Goal: Find specific page/section: Find specific page/section

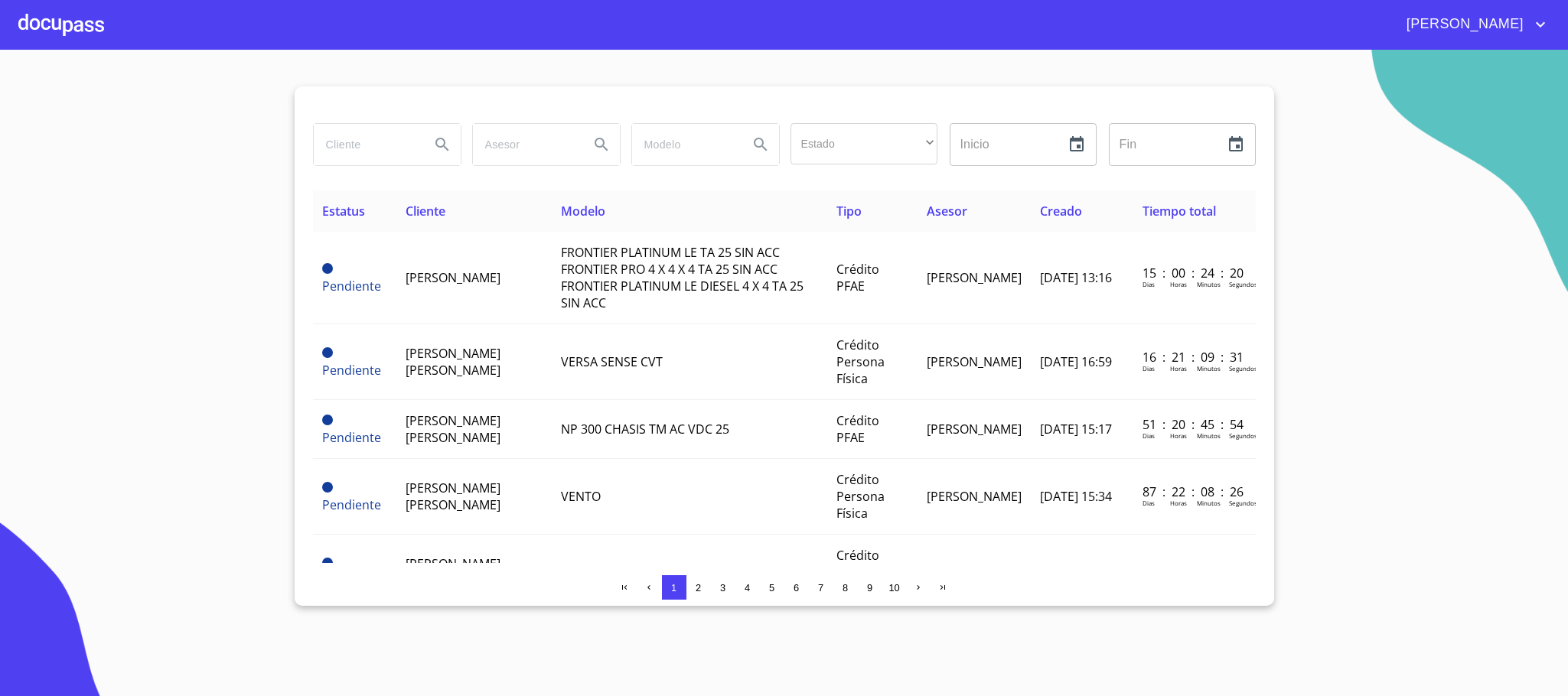
click at [73, 20] on div at bounding box center [61, 24] width 86 height 49
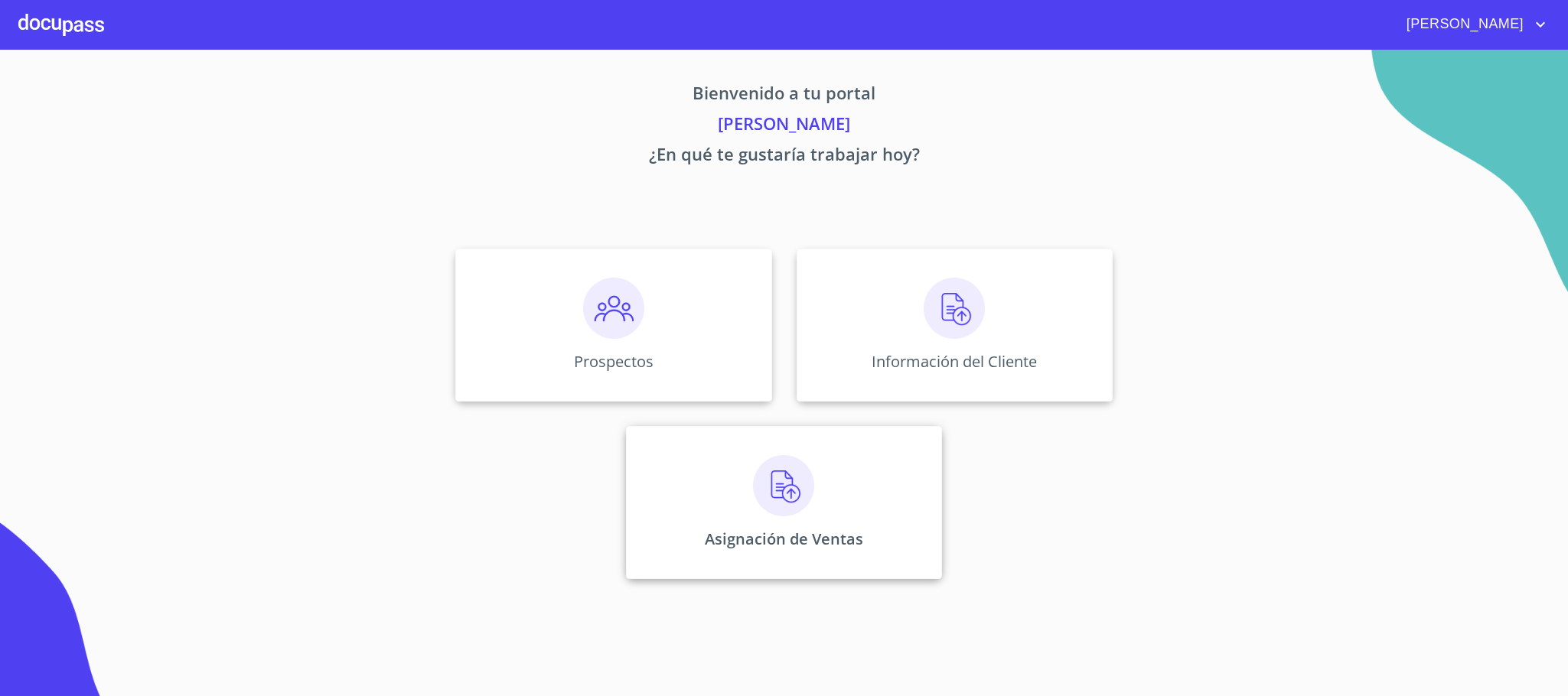
click at [776, 457] on img at bounding box center [783, 485] width 61 height 61
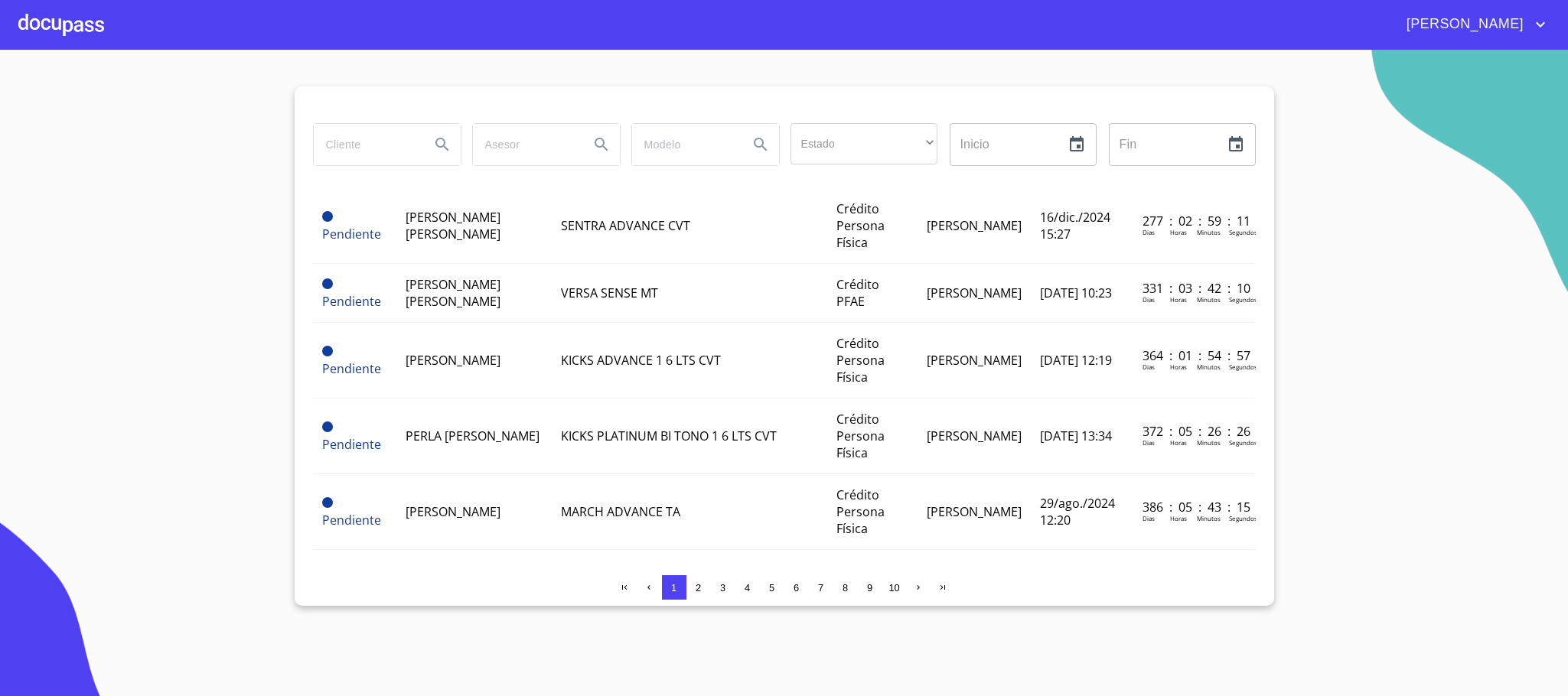
scroll to position [803, 0]
click at [386, 145] on input "search" at bounding box center [366, 144] width 104 height 42
type input "[PERSON_NAME]"
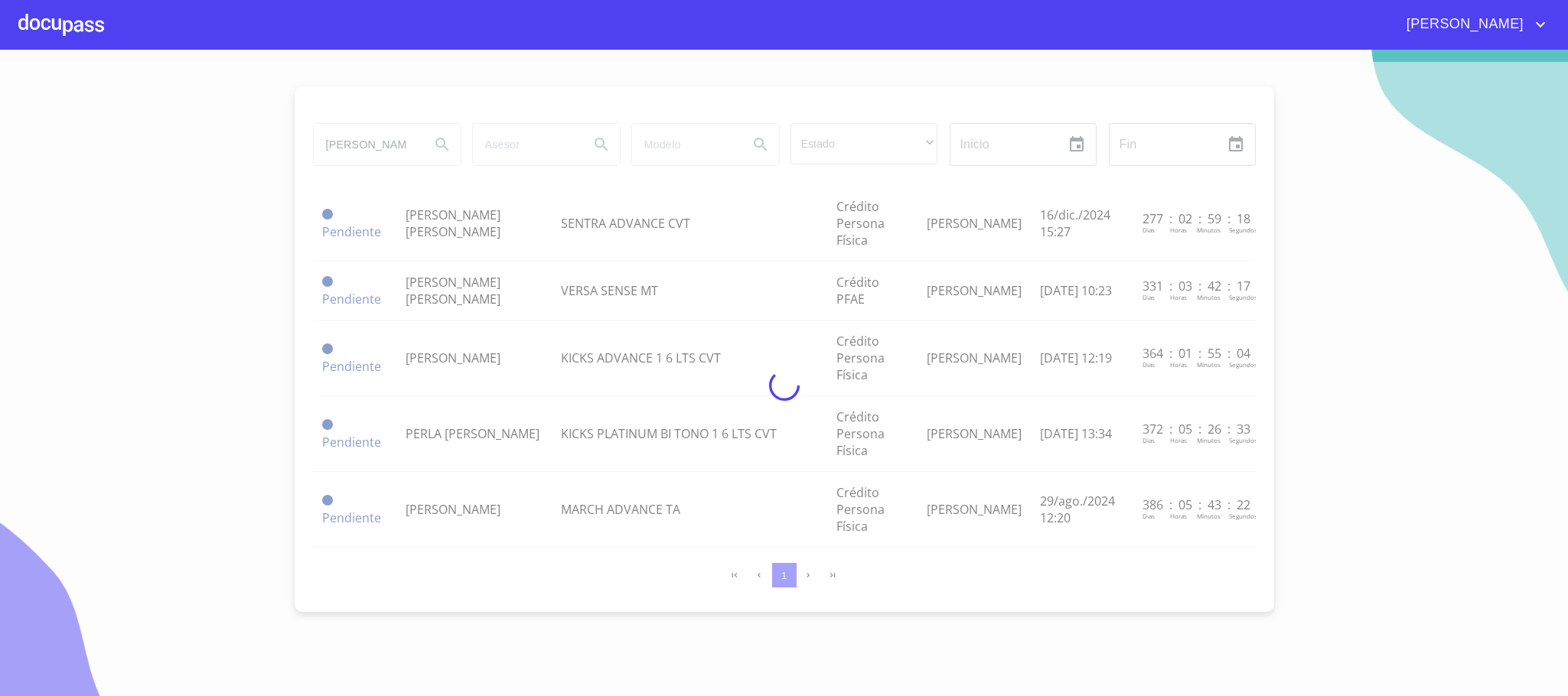
scroll to position [0, 0]
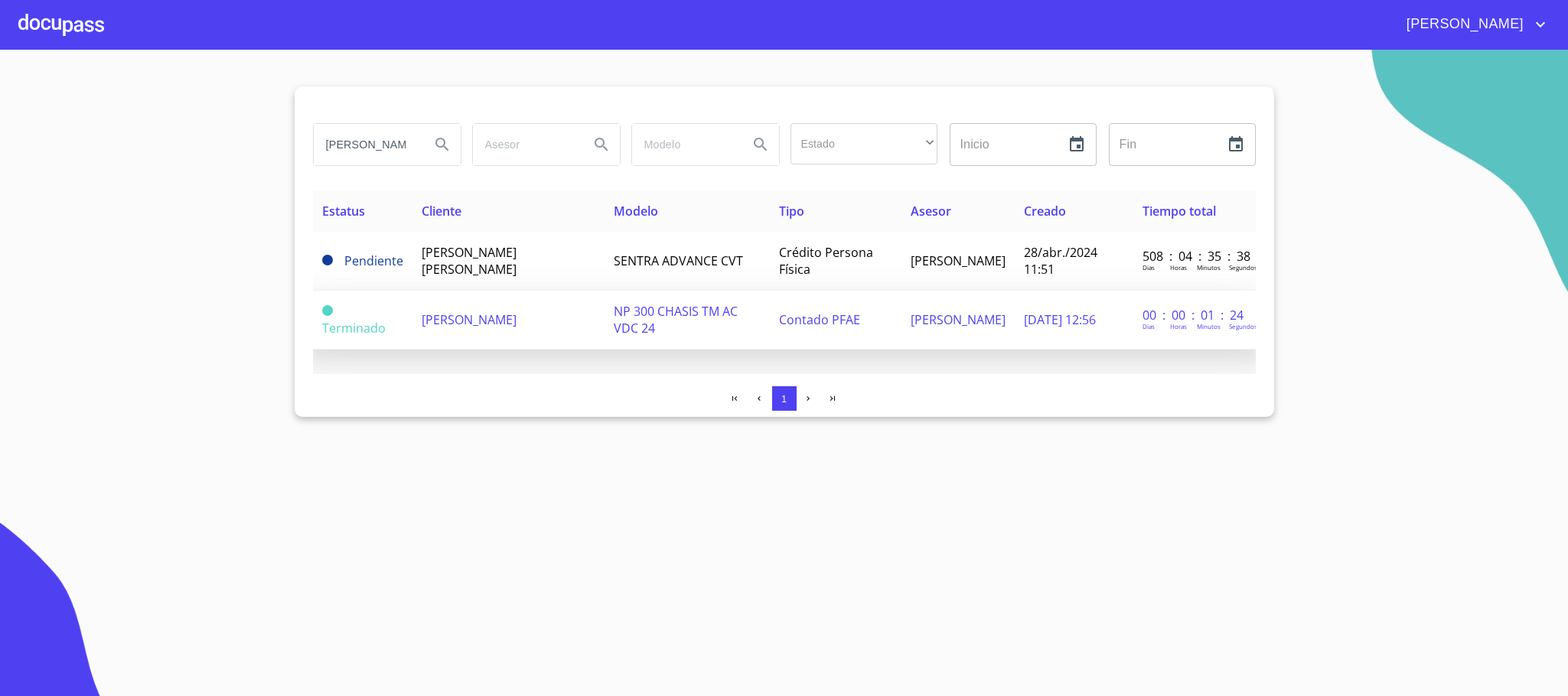
click at [516, 313] on span "[PERSON_NAME]" at bounding box center [468, 319] width 95 height 17
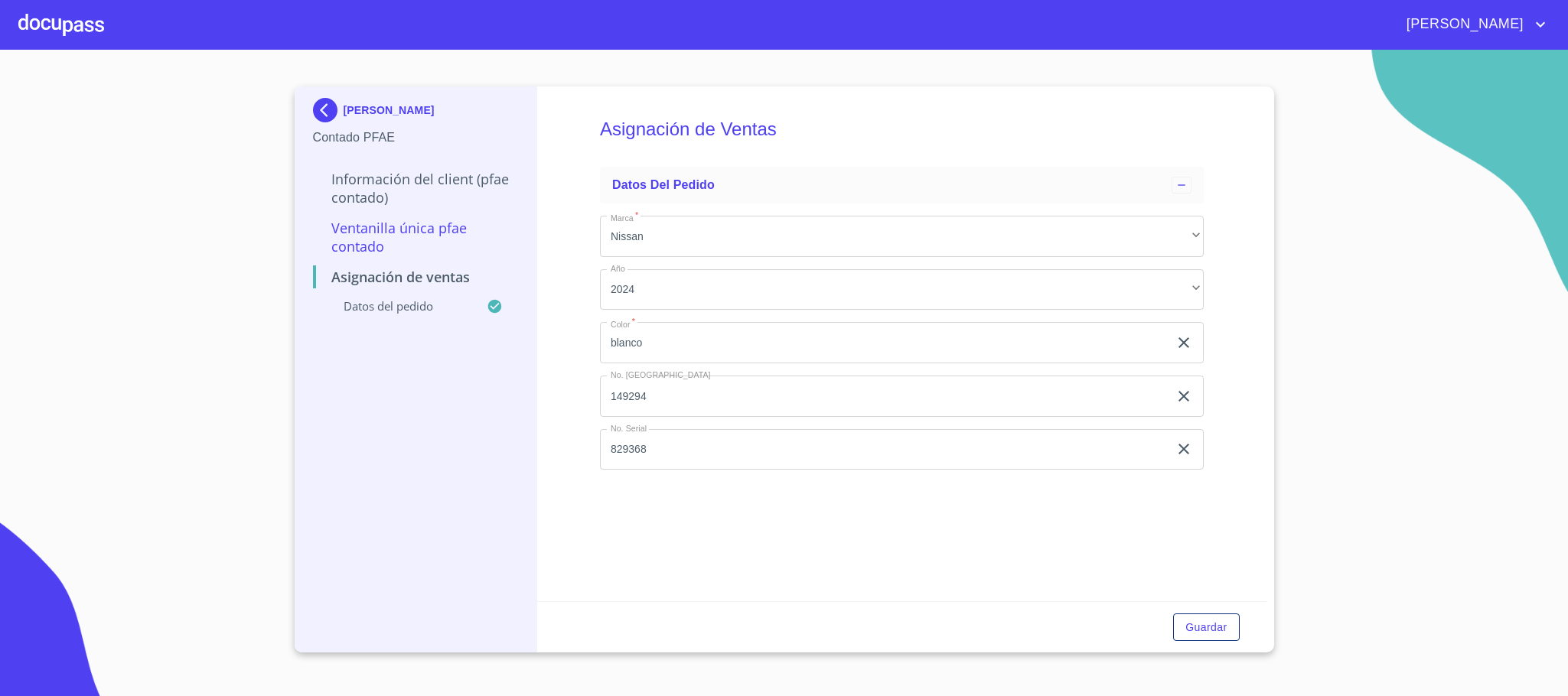
drag, startPoint x: 389, startPoint y: 151, endPoint x: 392, endPoint y: 174, distance: 23.2
click at [392, 168] on div "[PERSON_NAME] Contado PFAE Información del Client (PFAE contado) Ventanilla úni…" at bounding box center [415, 369] width 243 height 566
click at [391, 177] on p "Información del Client (PFAE contado)" at bounding box center [415, 188] width 206 height 37
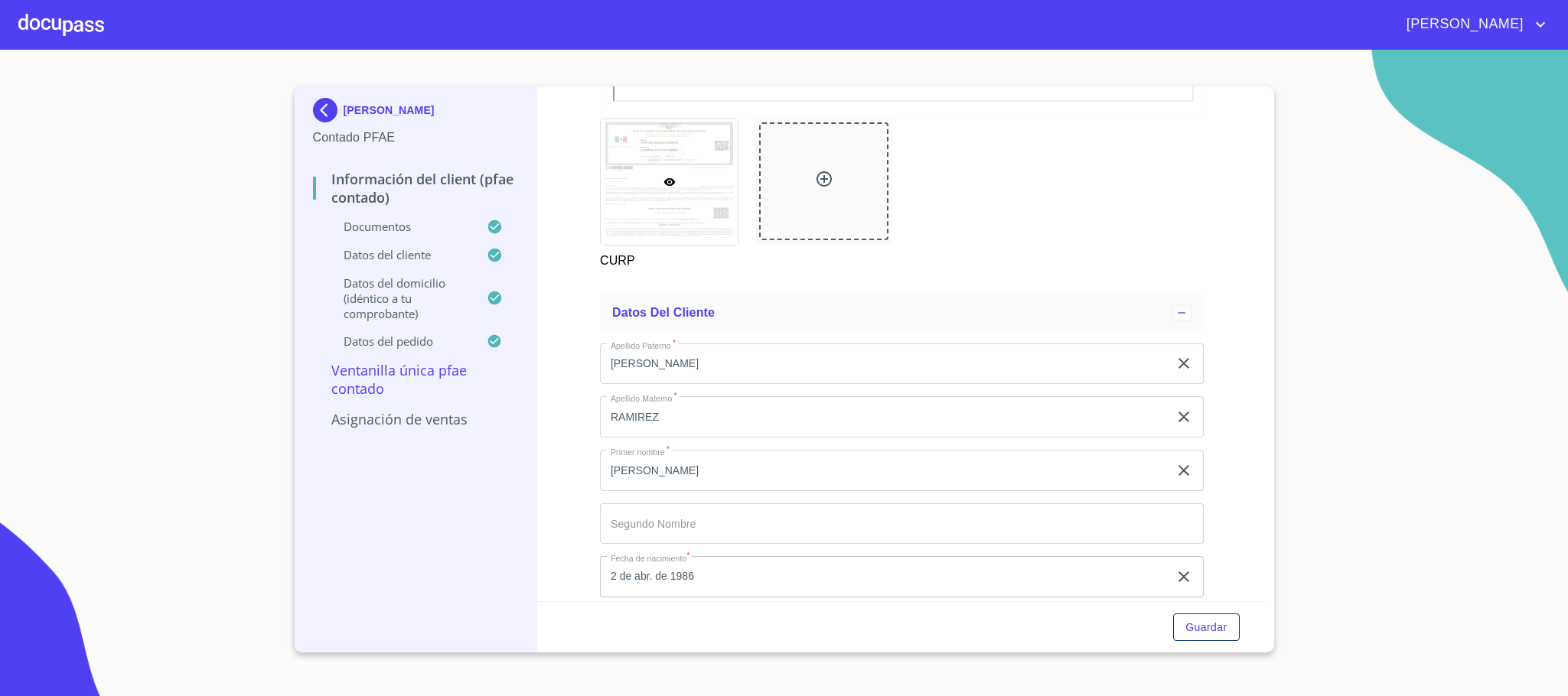
scroll to position [3212, 0]
